Goal: Communication & Community: Answer question/provide support

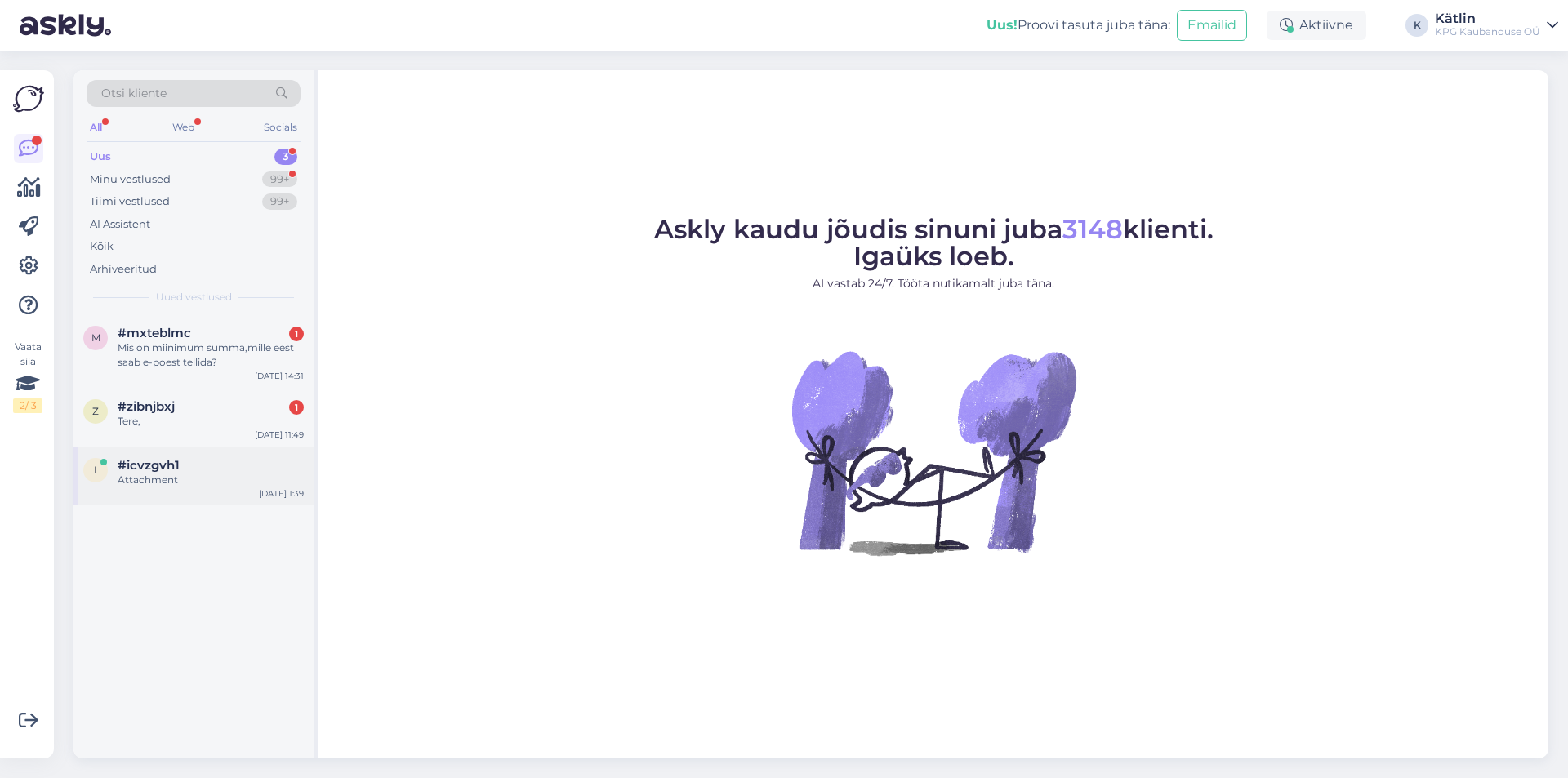
click at [151, 487] on div "Attachment" at bounding box center [210, 480] width 186 height 15
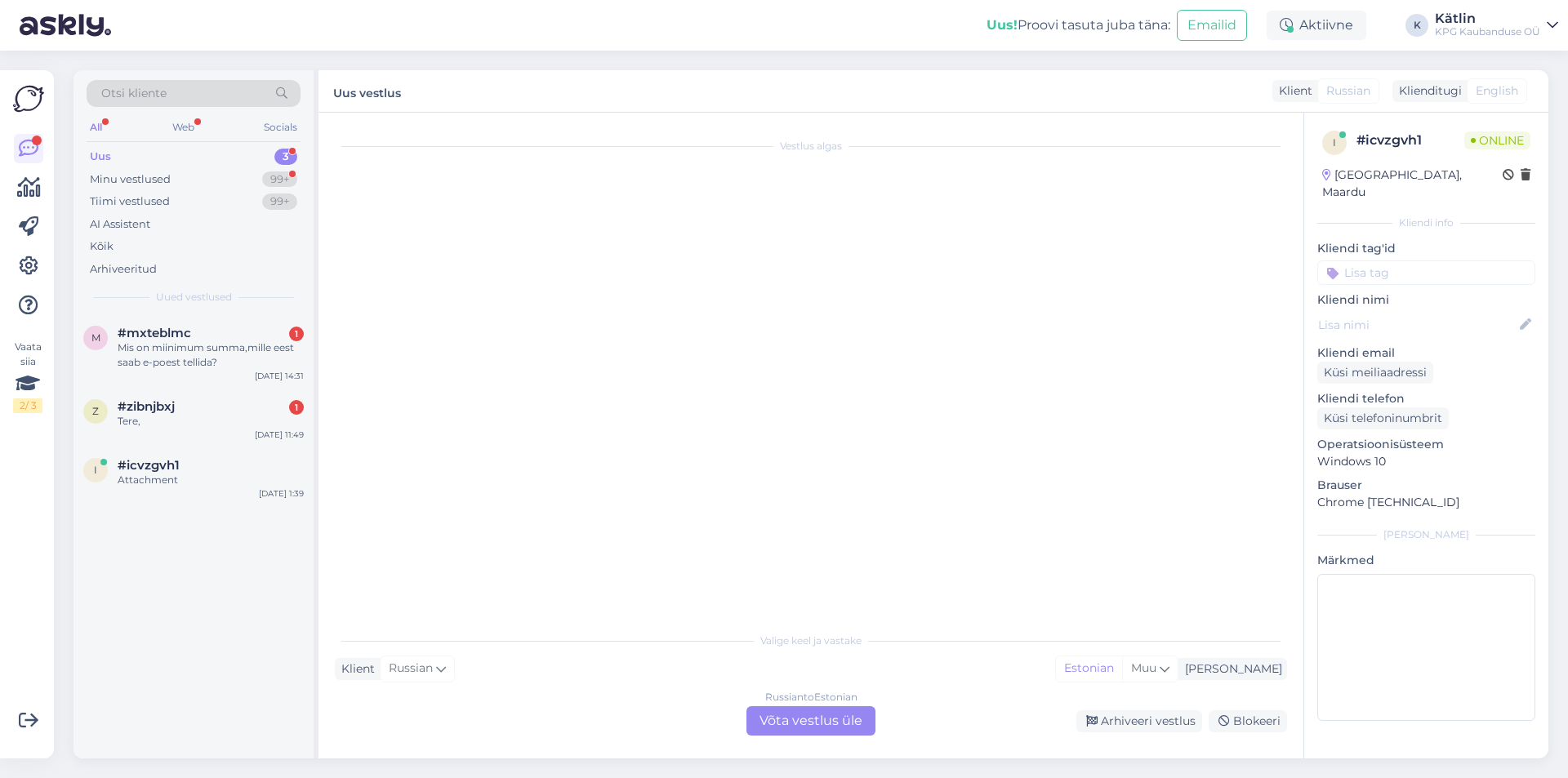
click at [824, 727] on div "Russian to Estonian Võta vestlus üle" at bounding box center [811, 720] width 129 height 29
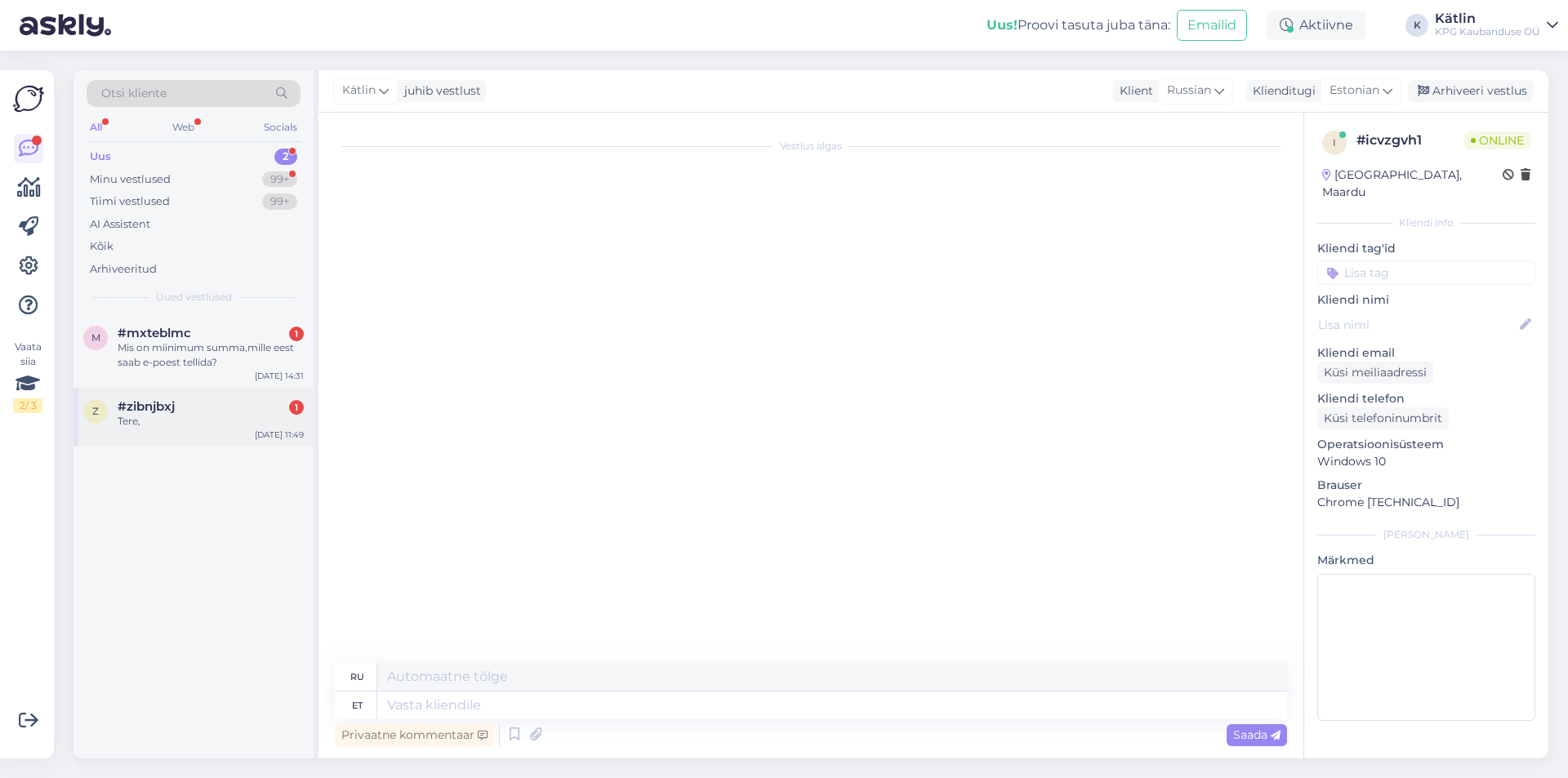
click at [190, 442] on div "z #zibnjbxj 1 Tere, [DATE] 11:49" at bounding box center [194, 417] width 240 height 58
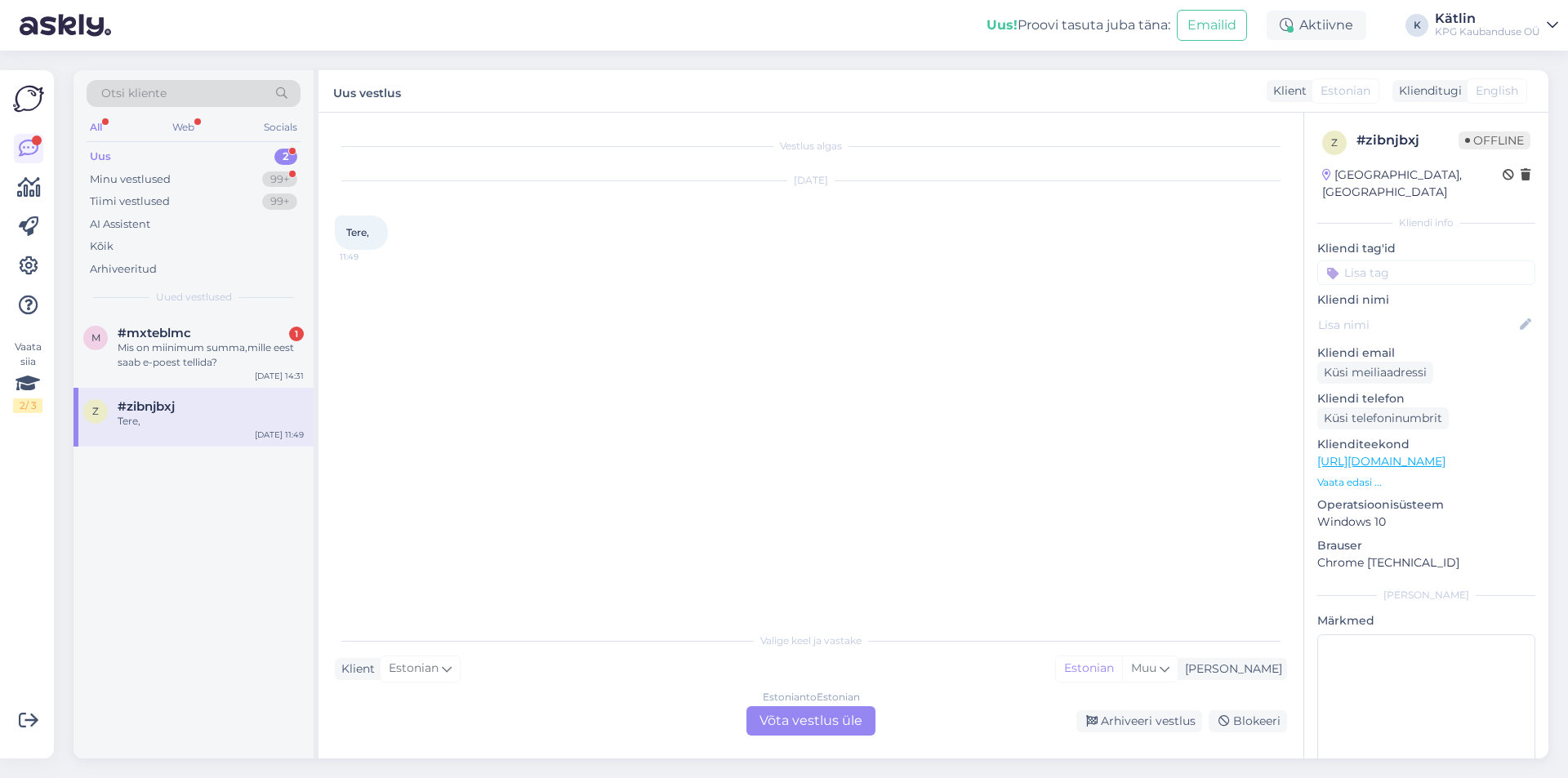
click at [795, 726] on div "Estonian to Estonian Võta vestlus üle" at bounding box center [811, 720] width 129 height 29
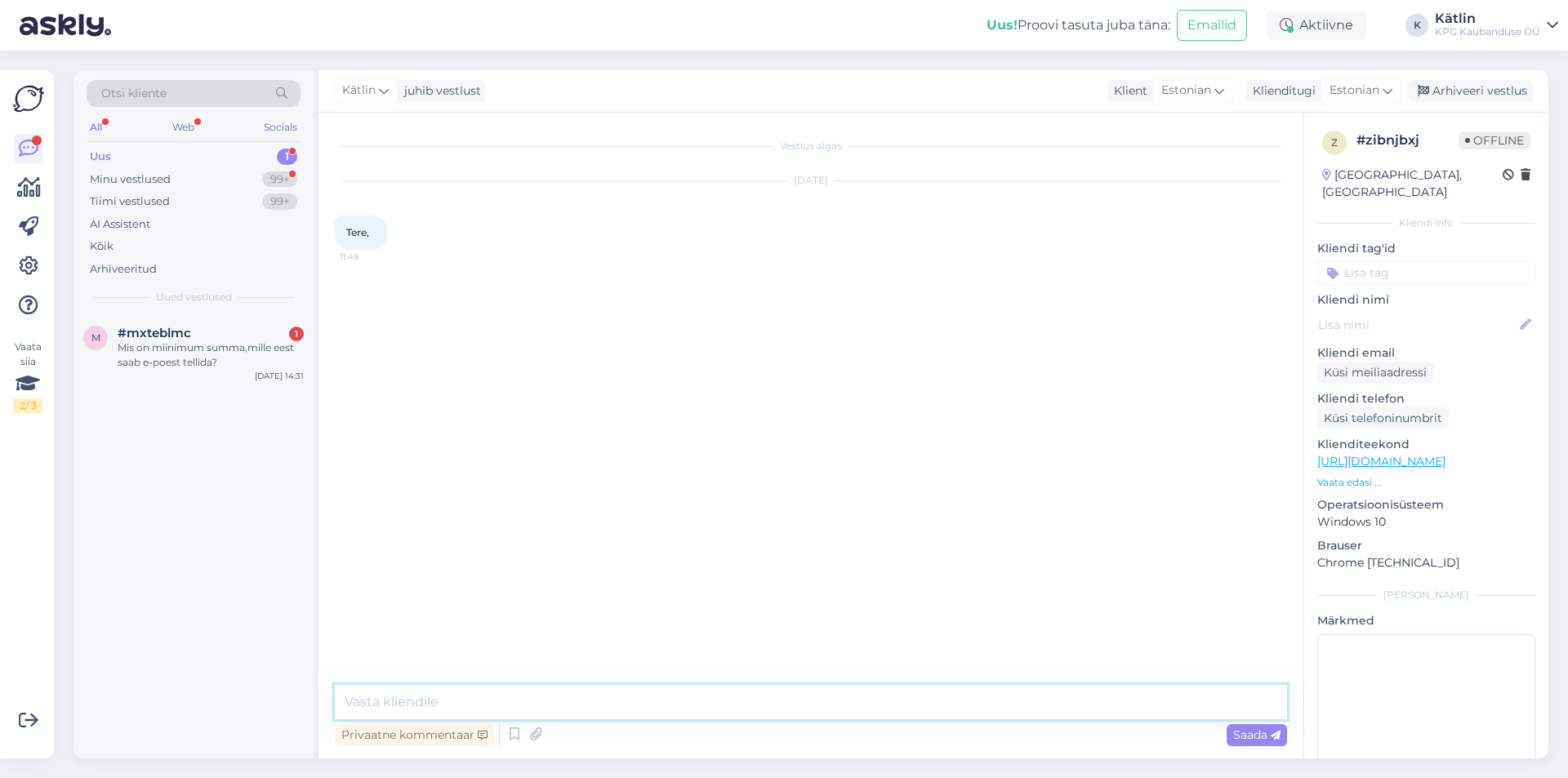
click at [758, 702] on textarea at bounding box center [811, 702] width 953 height 34
type textarea "Tere!"
click at [216, 356] on div "Mis on miinimum summa,mille eest saab e-poest tellida?" at bounding box center [210, 355] width 186 height 29
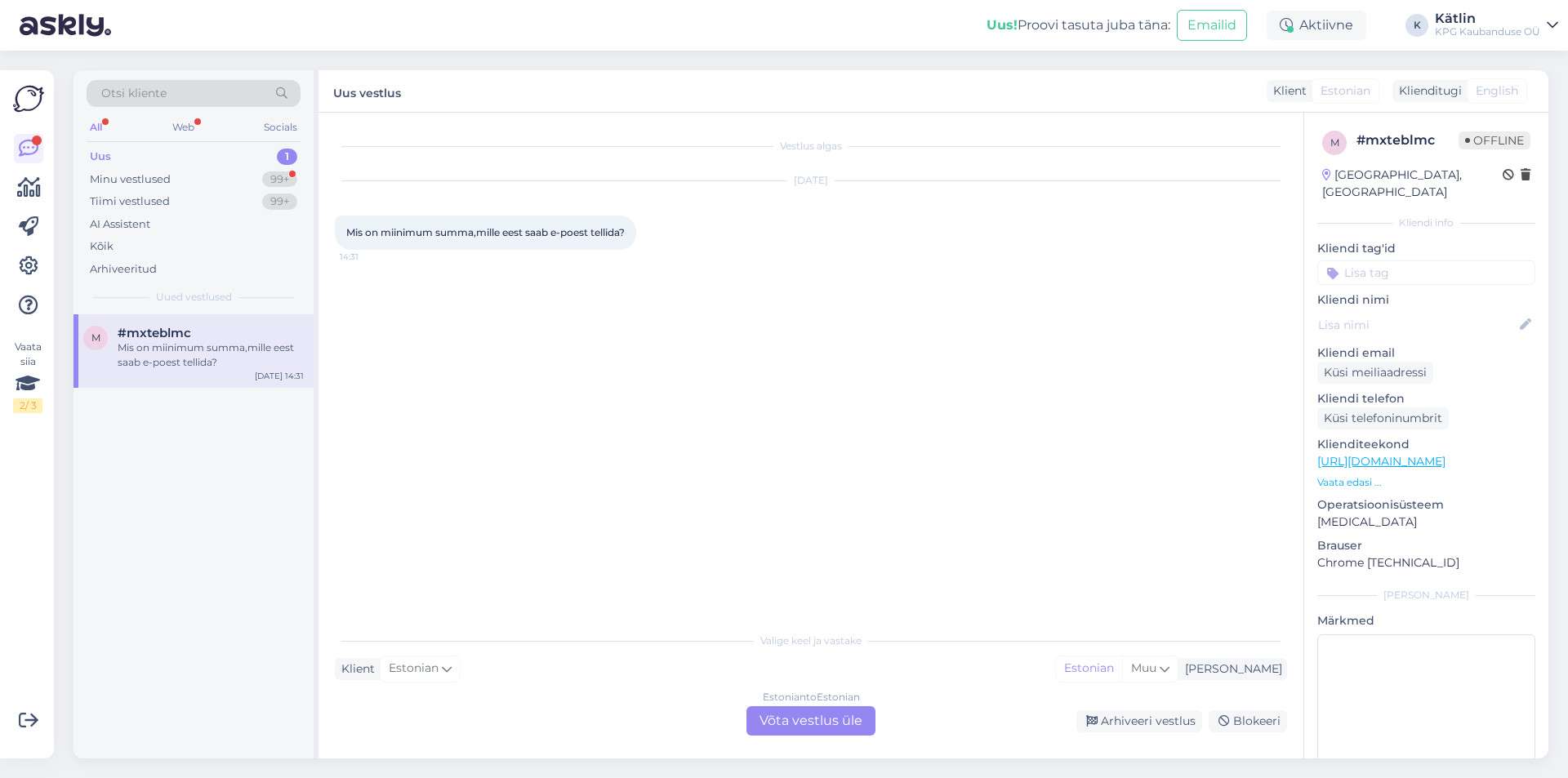
click at [822, 717] on div "Estonian to Estonian Võta vestlus üle" at bounding box center [811, 720] width 129 height 29
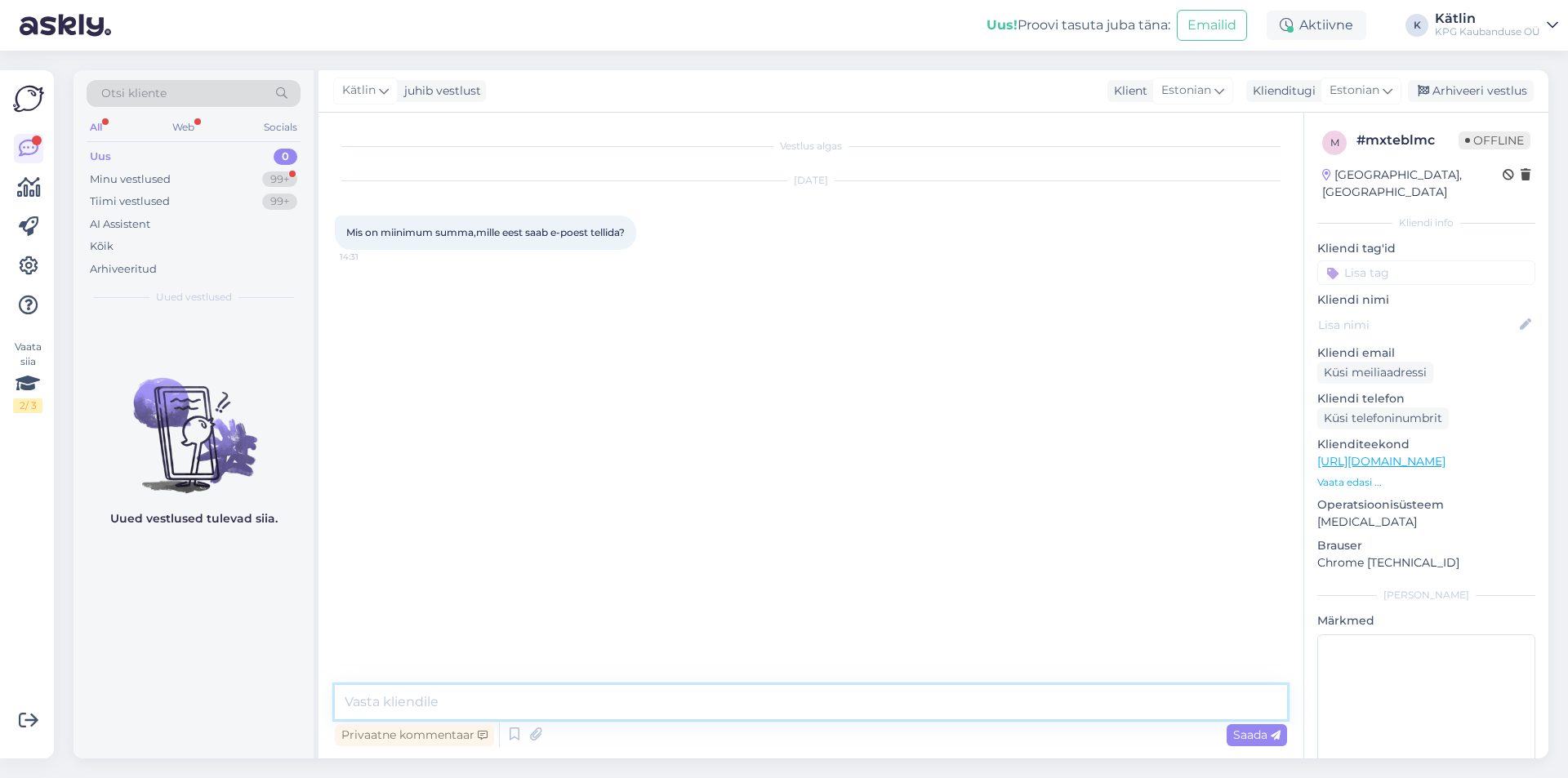
click at [711, 695] on textarea at bounding box center [811, 702] width 953 height 34
type textarea "Tere! Miinimum summat ei ole."
click at [113, 184] on div "Minu vestlused" at bounding box center [130, 179] width 81 height 17
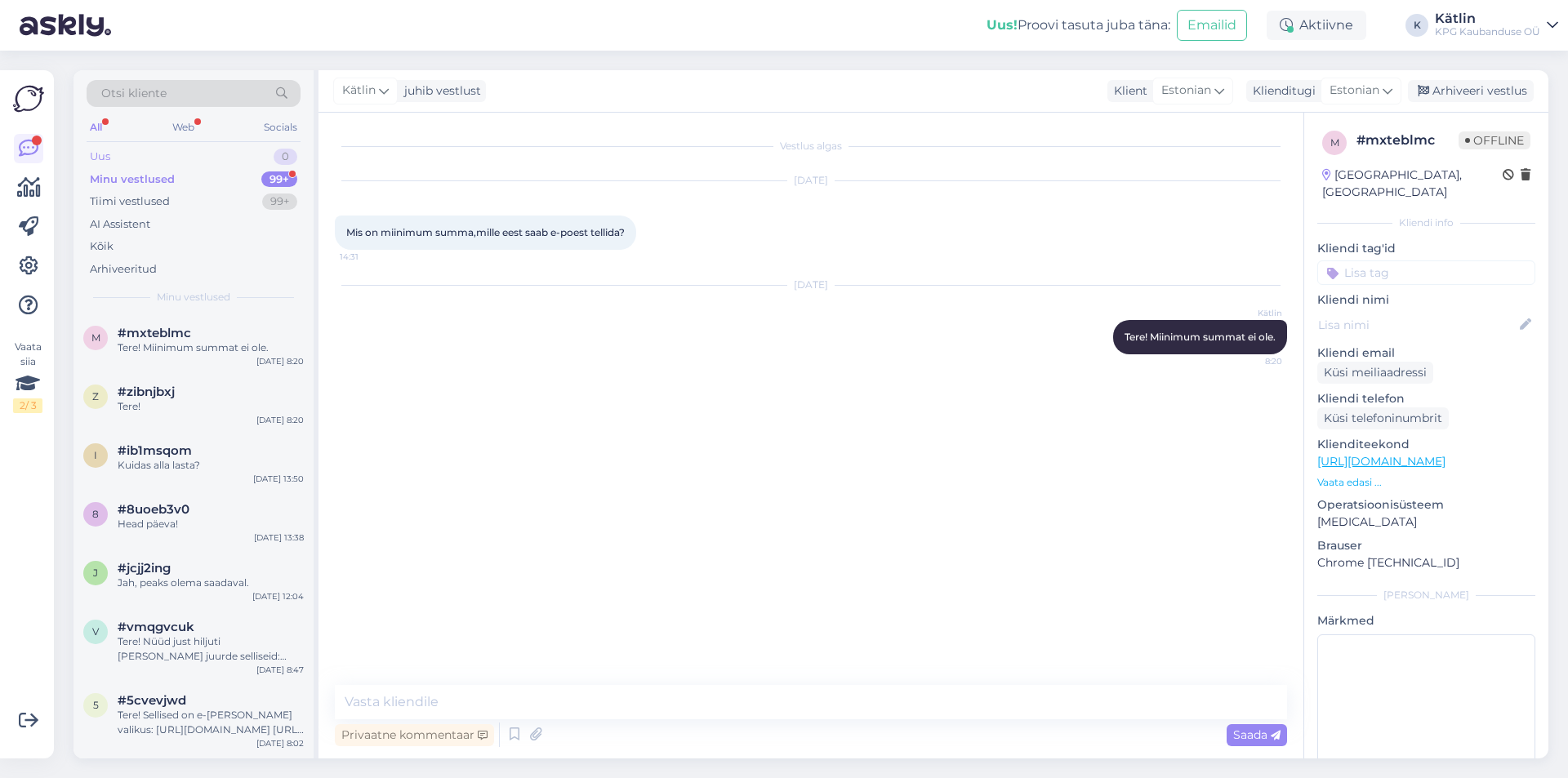
click at [110, 153] on div "Uus" at bounding box center [100, 157] width 20 height 17
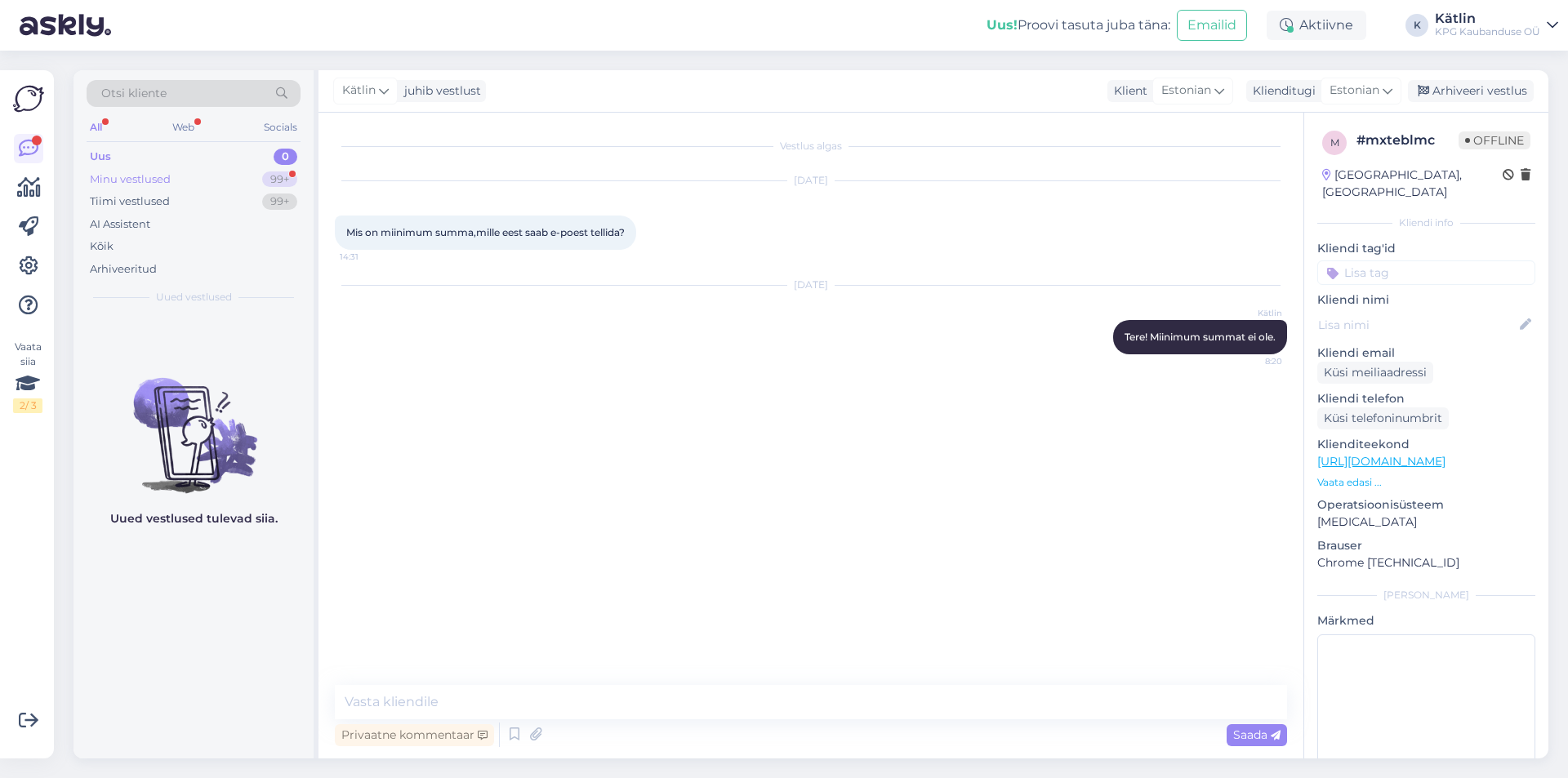
click at [220, 170] on div "Minu vestlused 99+" at bounding box center [194, 179] width 214 height 23
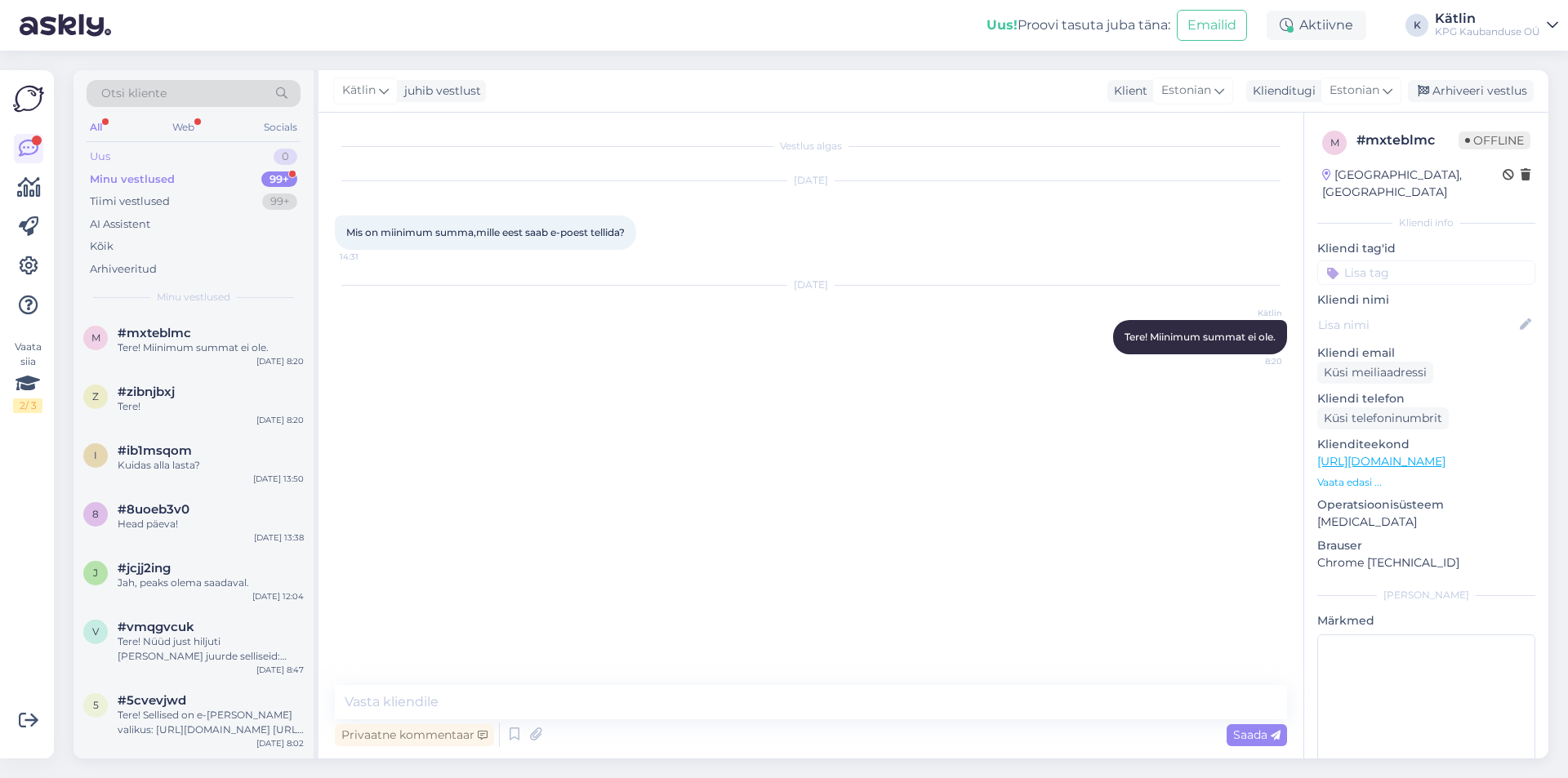
click at [153, 154] on div "Uus 0" at bounding box center [194, 156] width 214 height 23
